Goal: Task Accomplishment & Management: Complete application form

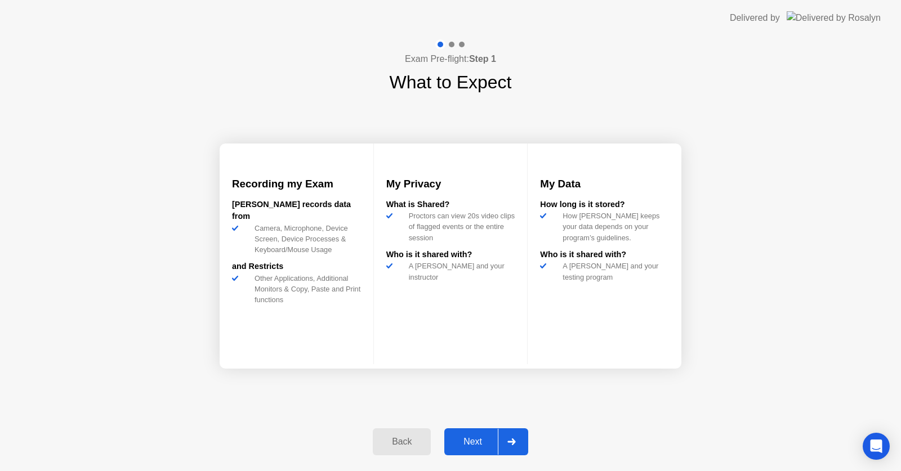
click at [471, 441] on div "Next" at bounding box center [473, 442] width 50 height 10
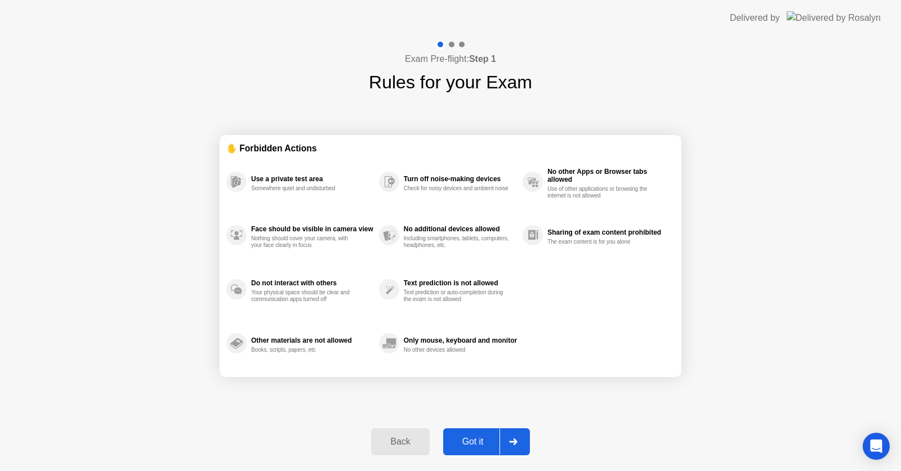
click at [483, 437] on div "Got it" at bounding box center [473, 442] width 53 height 10
select select "Available cameras"
select select "Available speakers"
select select "Available microphones"
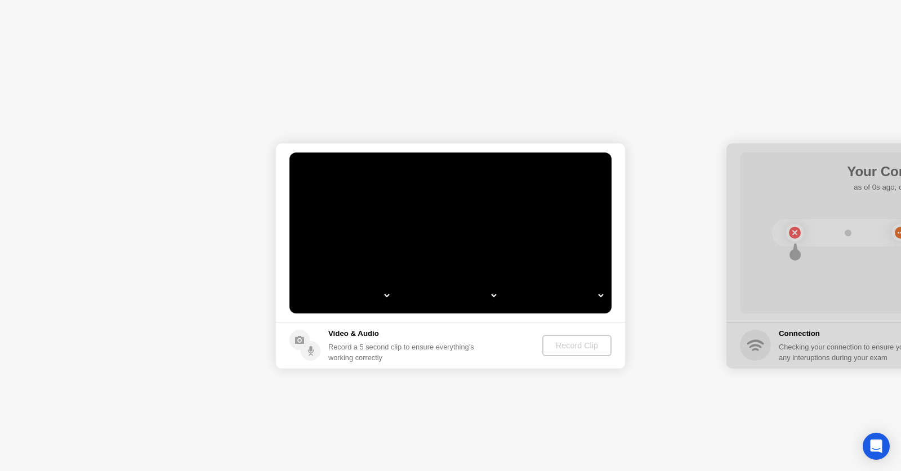
select select "*"
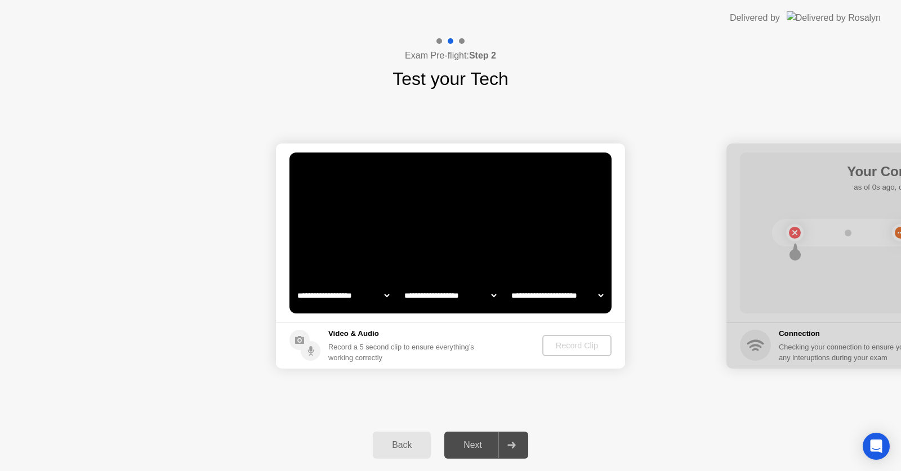
select select "**********"
select select "*******"
click at [592, 342] on div "Record Clip" at bounding box center [577, 345] width 60 height 9
click at [565, 349] on div "Record Clip" at bounding box center [577, 345] width 60 height 9
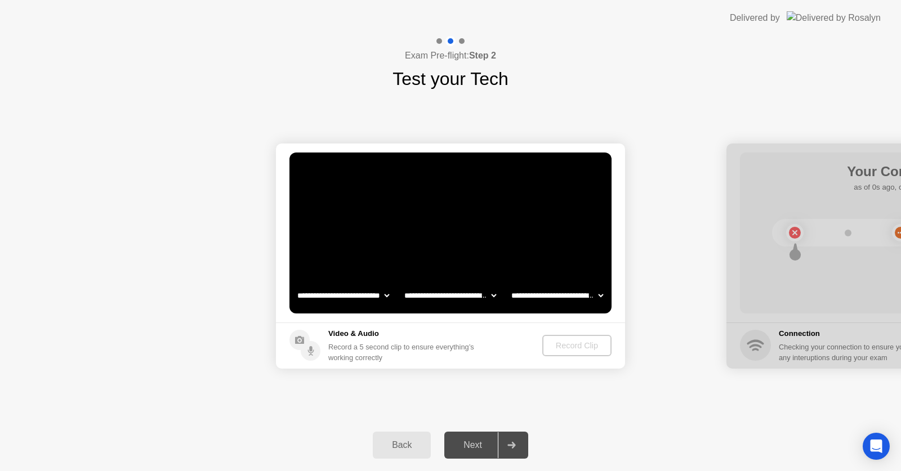
click at [388, 296] on select "**********" at bounding box center [343, 295] width 96 height 23
click at [295, 284] on select "**********" at bounding box center [343, 295] width 96 height 23
click at [387, 293] on select "**********" at bounding box center [343, 295] width 96 height 23
select select "**********"
click at [295, 284] on select "**********" at bounding box center [343, 295] width 96 height 23
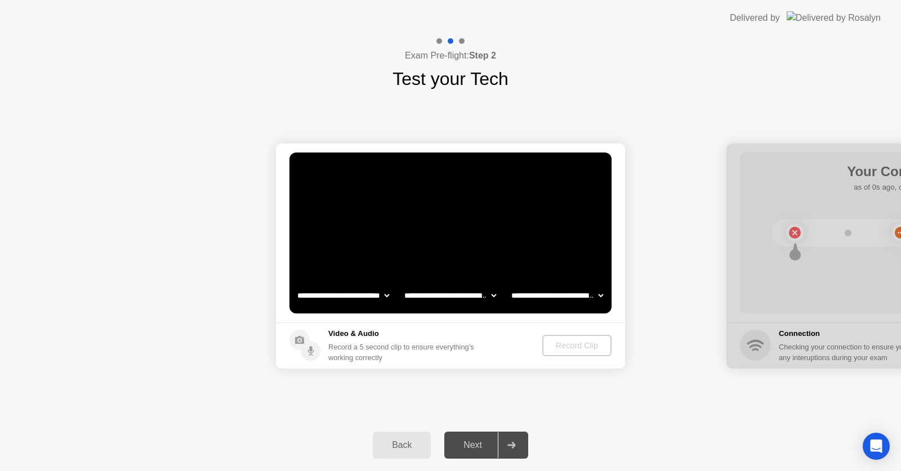
click at [495, 294] on select "**********" at bounding box center [450, 295] width 96 height 23
click at [574, 342] on div "Record Clip" at bounding box center [577, 345] width 60 height 9
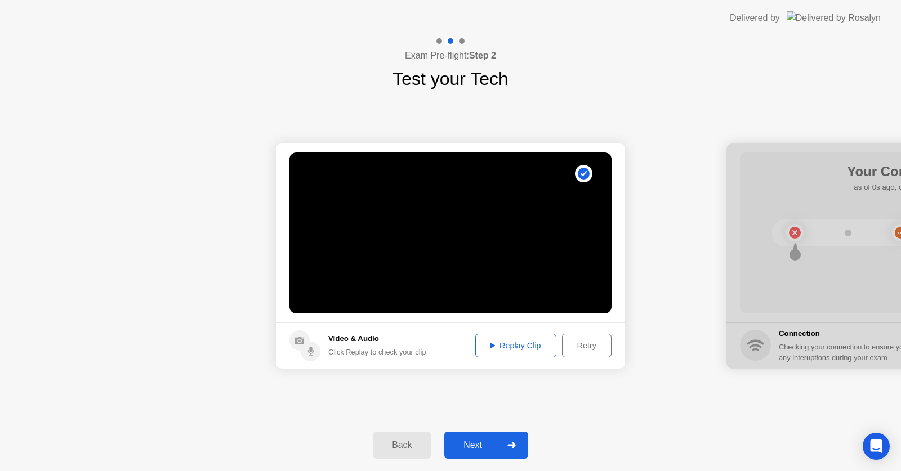
click at [512, 343] on div "Replay Clip" at bounding box center [515, 345] width 73 height 9
click at [579, 346] on div "Retry" at bounding box center [587, 345] width 42 height 9
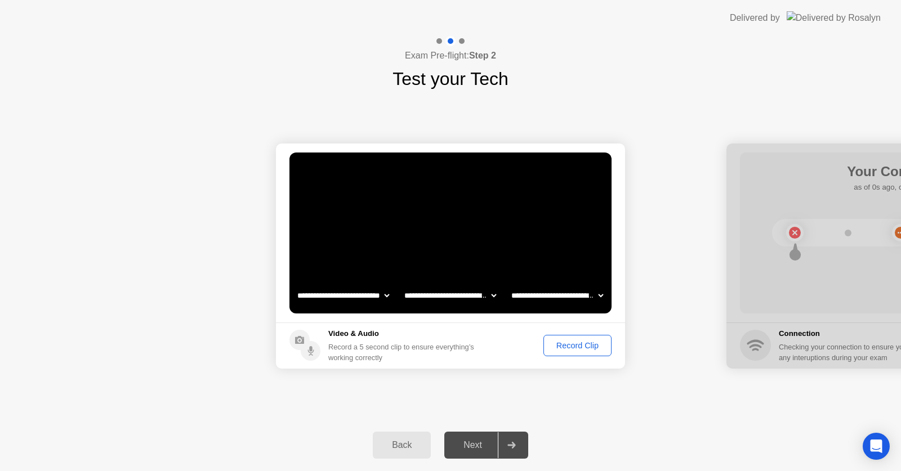
click at [572, 343] on div "Record Clip" at bounding box center [577, 345] width 60 height 9
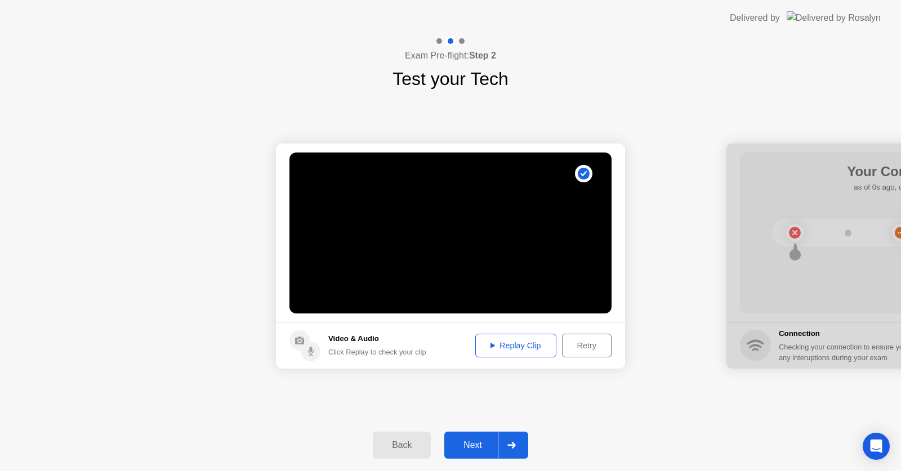
click at [515, 344] on div "Replay Clip" at bounding box center [515, 345] width 73 height 9
click at [478, 438] on button "Next" at bounding box center [486, 445] width 84 height 27
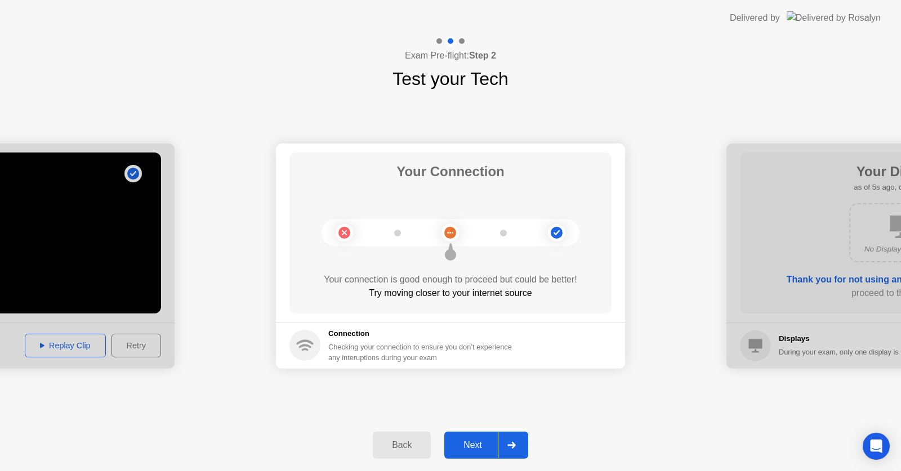
click at [472, 446] on div "Next" at bounding box center [473, 445] width 50 height 10
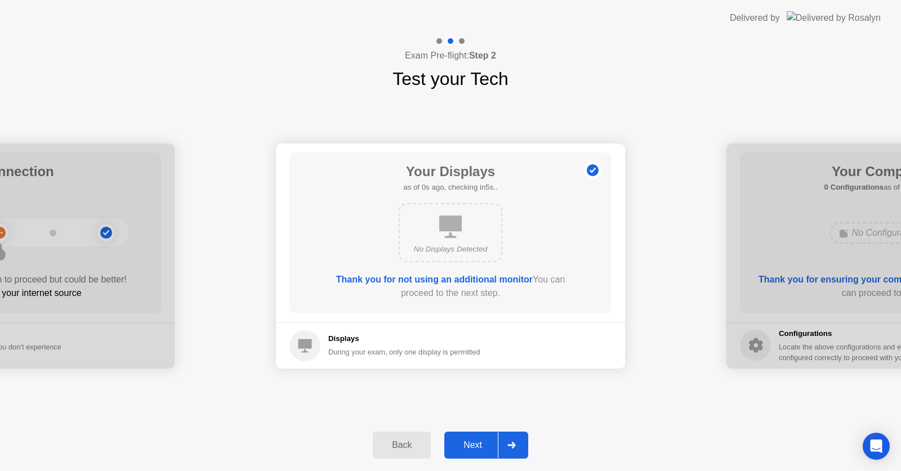
click at [474, 444] on div "Next" at bounding box center [473, 445] width 50 height 10
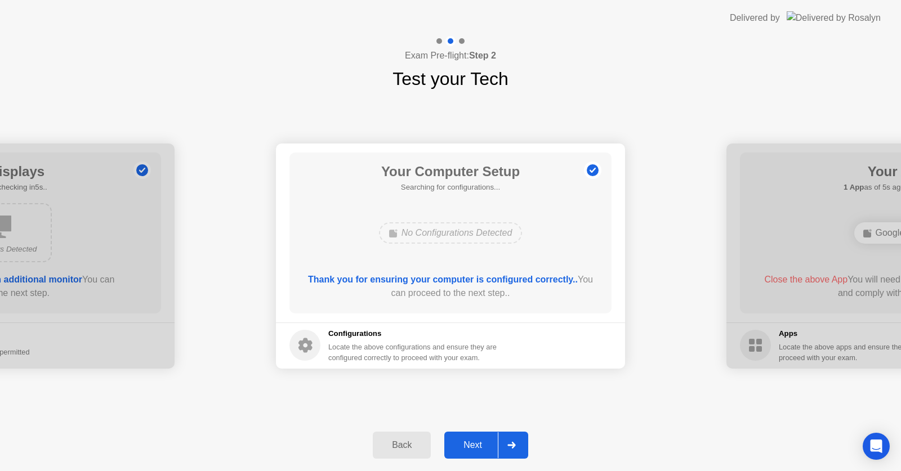
click at [474, 444] on div "Next" at bounding box center [473, 445] width 50 height 10
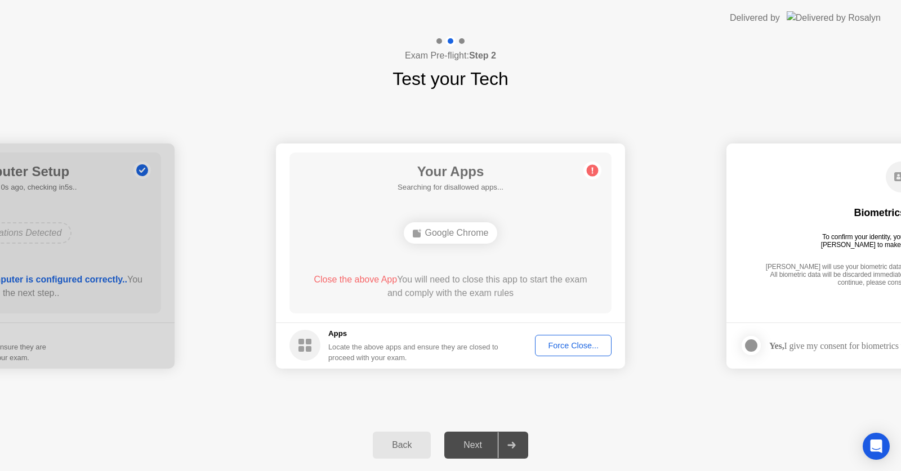
click at [560, 345] on div "Force Close..." at bounding box center [573, 345] width 69 height 9
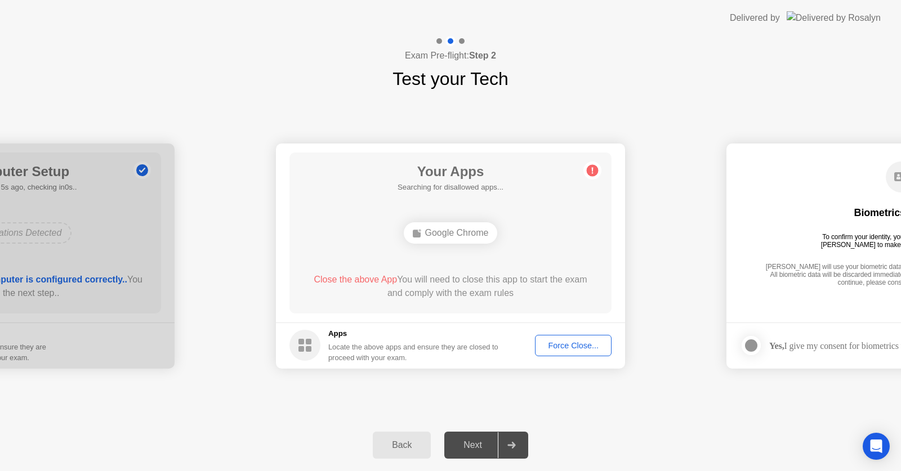
click at [558, 345] on div "Force Close..." at bounding box center [573, 345] width 69 height 9
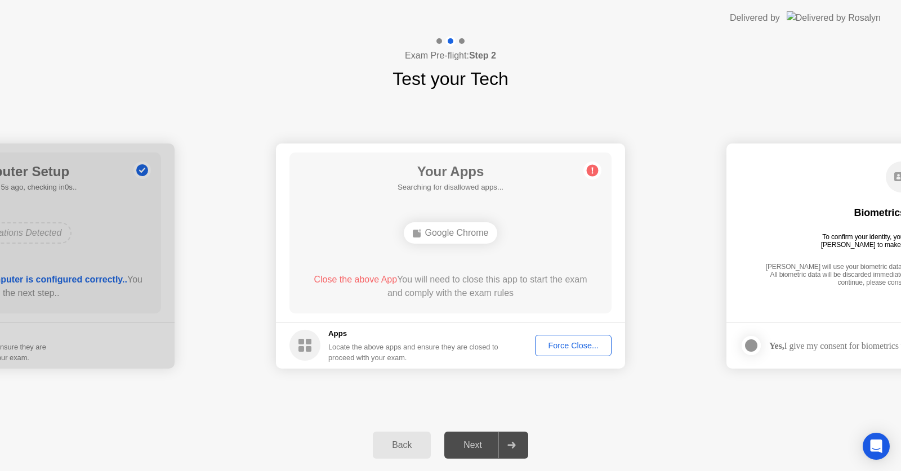
click at [586, 341] on div "Force Close..." at bounding box center [573, 345] width 69 height 9
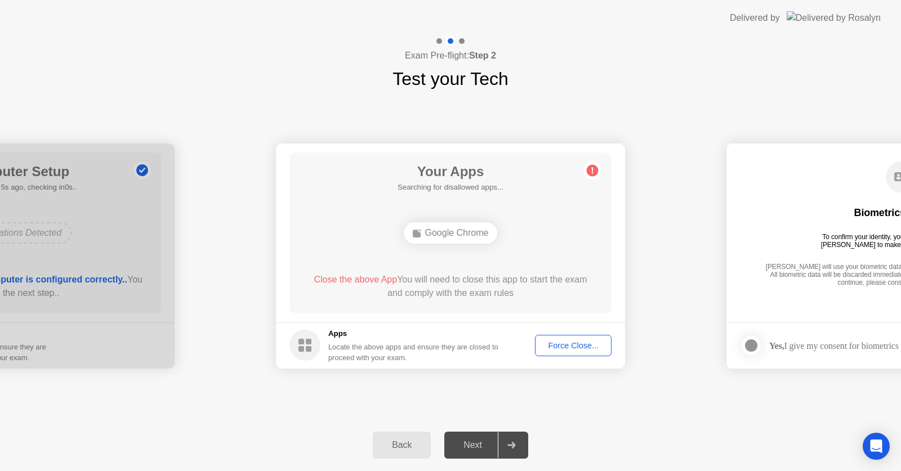
click at [467, 446] on div "Next" at bounding box center [473, 445] width 50 height 10
click at [396, 442] on div "Back" at bounding box center [401, 445] width 51 height 10
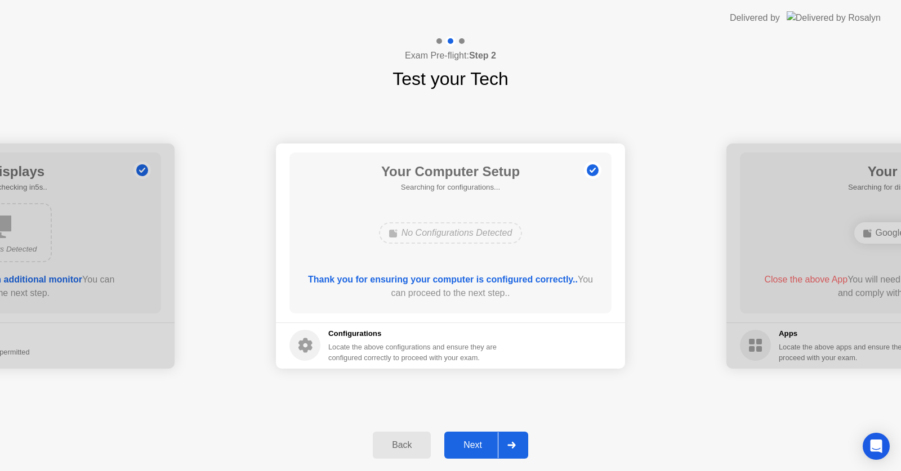
click at [481, 442] on div "Next" at bounding box center [473, 445] width 50 height 10
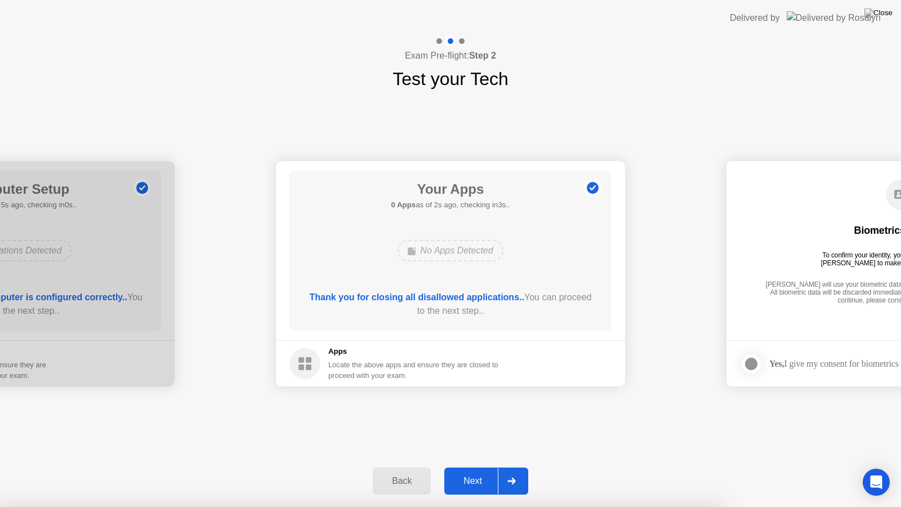
click at [480, 471] on div "Next" at bounding box center [473, 481] width 50 height 10
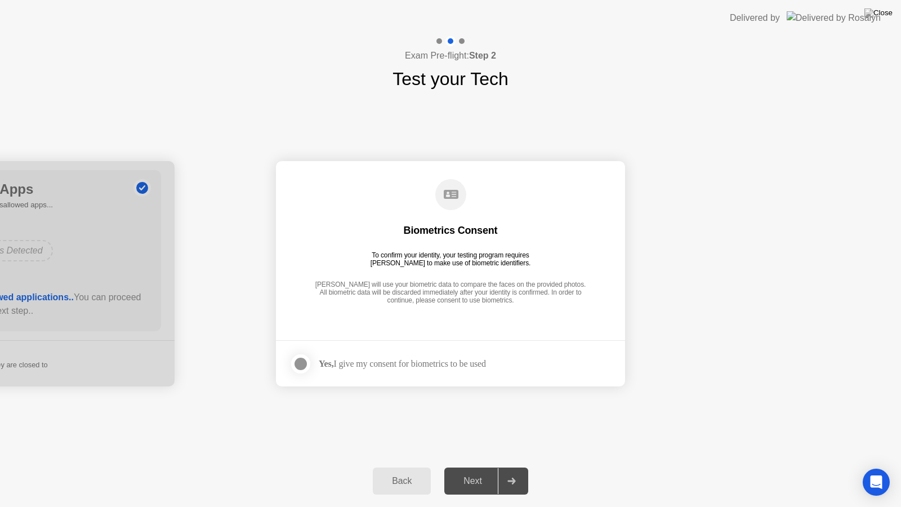
click at [299, 365] on div at bounding box center [301, 364] width 14 height 14
click at [478, 471] on div "Next" at bounding box center [473, 481] width 50 height 10
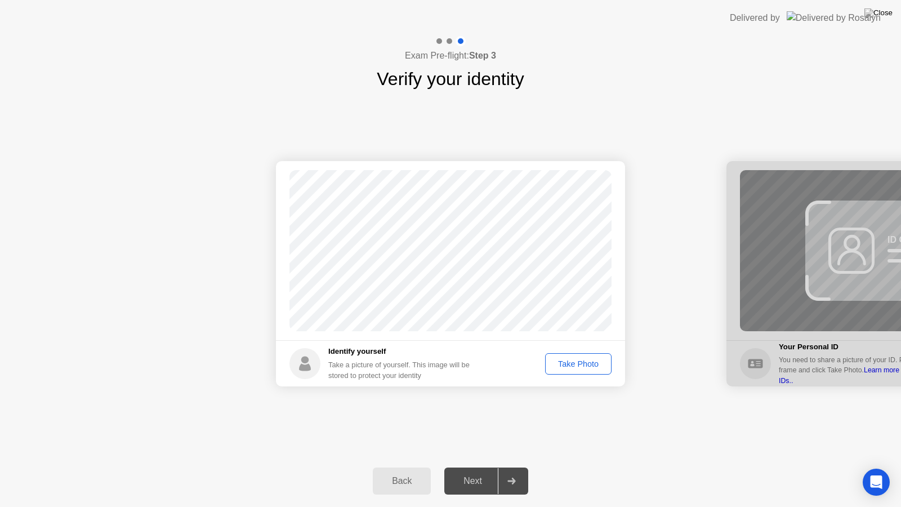
click at [592, 367] on div "Take Photo" at bounding box center [578, 363] width 59 height 9
click at [468, 471] on div "Next" at bounding box center [473, 481] width 50 height 10
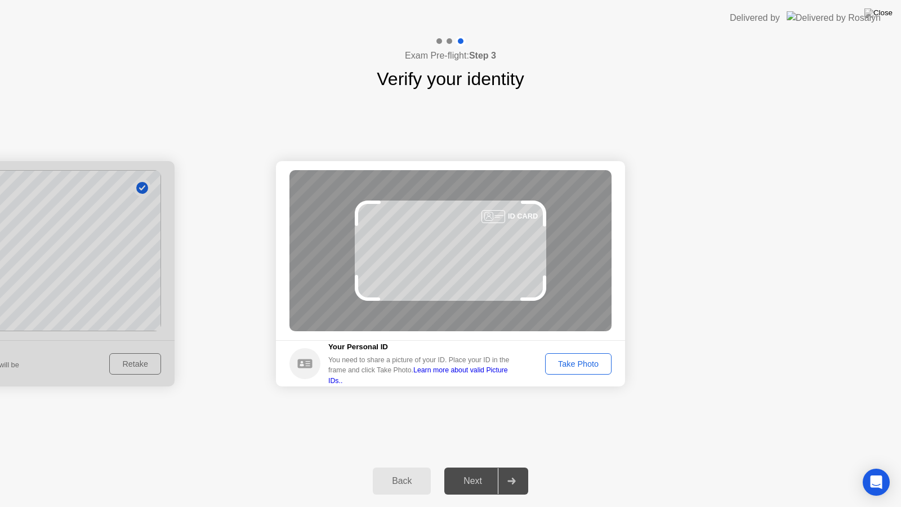
click at [587, 362] on div "Take Photo" at bounding box center [578, 363] width 59 height 9
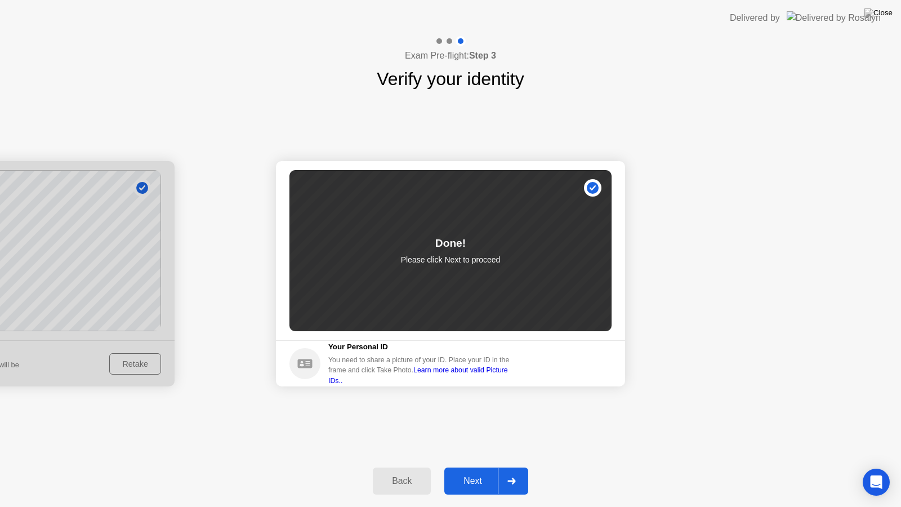
click at [472, 471] on div "Next" at bounding box center [473, 481] width 50 height 10
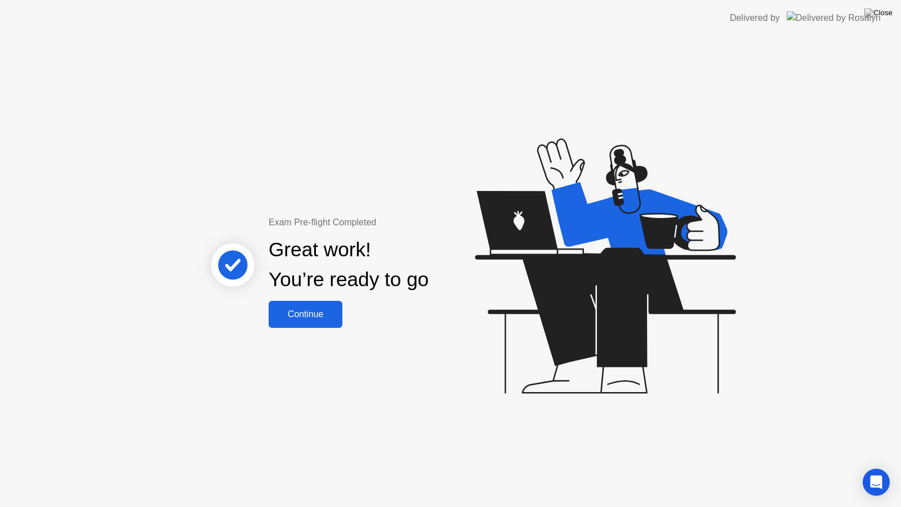
click at [307, 317] on div "Continue" at bounding box center [305, 314] width 67 height 10
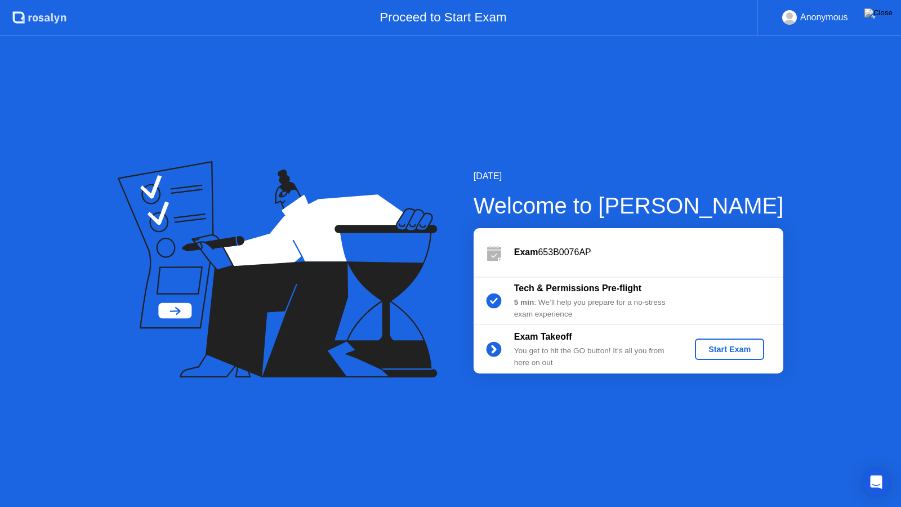
click at [734, 350] on div "Start Exam" at bounding box center [729, 349] width 60 height 9
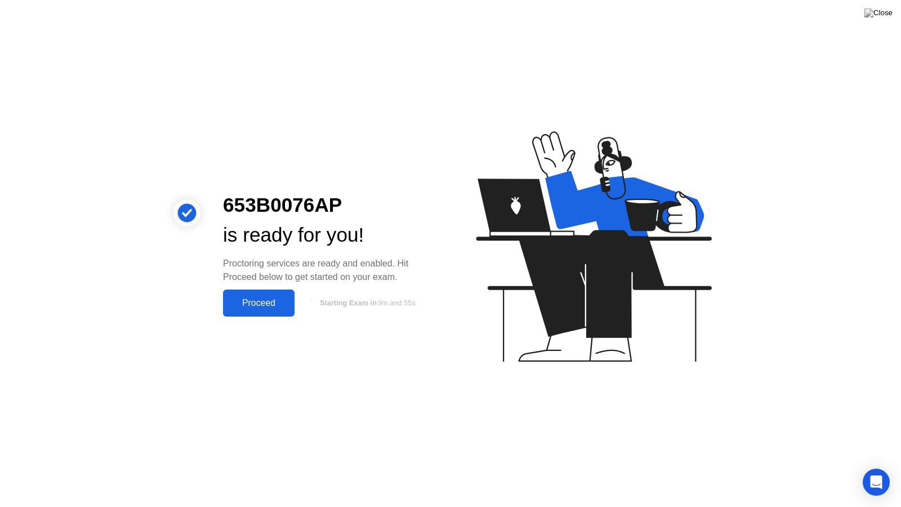
click at [269, 303] on div "Proceed" at bounding box center [258, 303] width 65 height 10
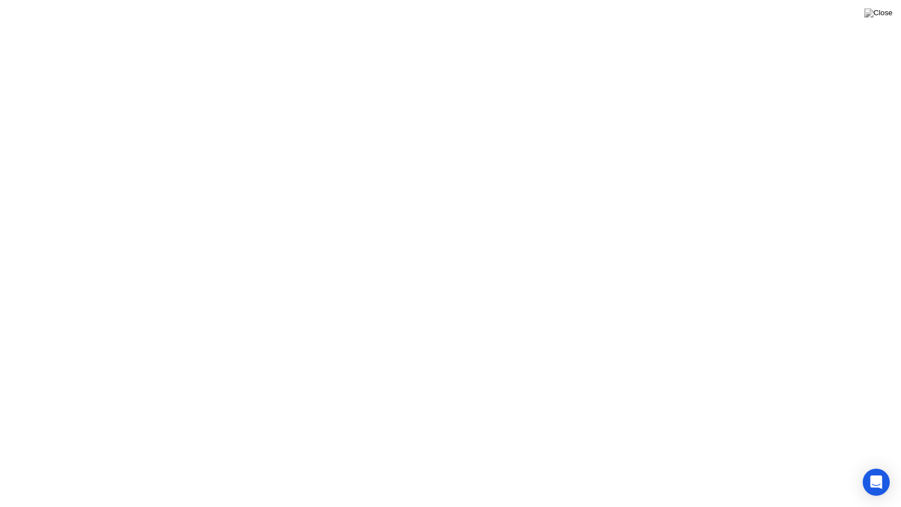
click div "Oops, we lost streams It seems you lost one of your streams (audio, video, desk…"
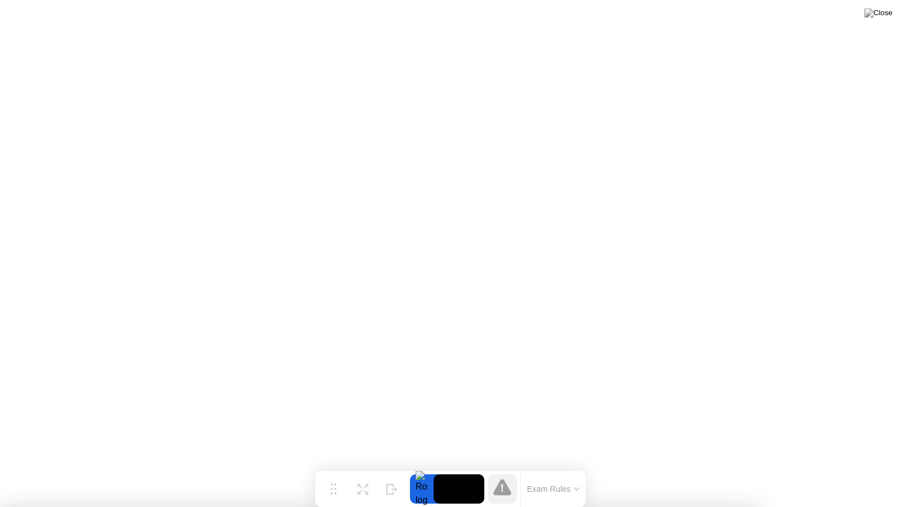
click at [854, 471] on div at bounding box center [450, 507] width 901 height 0
click at [787, 471] on div at bounding box center [450, 507] width 901 height 0
